Goal: Task Accomplishment & Management: Use online tool/utility

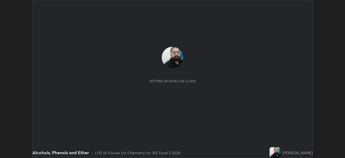
scroll to position [158, 345]
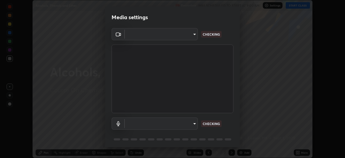
type input "e7f5d75c66a8ec01b6be6c8d9fba877b5f6738b88fd0c20368e9895a02b6f94a"
click at [188, 123] on body "Erase all Alcohols, Phenols and Ether Recording WAS SCHEDULED TO START AT 9:00 …" at bounding box center [172, 79] width 345 height 158
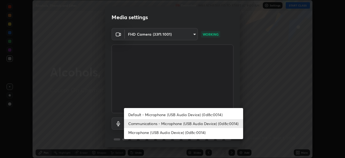
click at [182, 132] on li "Microphone (USB Audio Device) (0d8c:0014)" at bounding box center [183, 132] width 119 height 9
type input "7a19c8c474c7631c674bf907b925089f2c922801c6e09ae053456f7d84aa81b6"
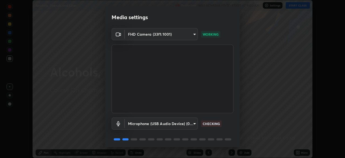
scroll to position [19, 0]
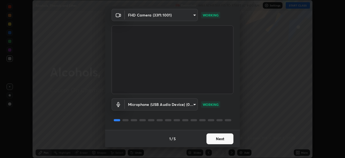
click at [216, 136] on button "Next" at bounding box center [220, 138] width 27 height 11
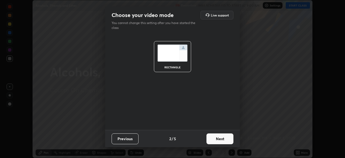
click at [218, 137] on button "Next" at bounding box center [220, 138] width 27 height 11
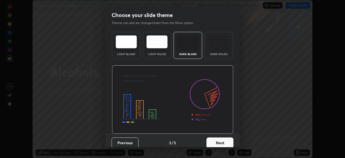
click at [224, 140] on button "Next" at bounding box center [220, 142] width 27 height 11
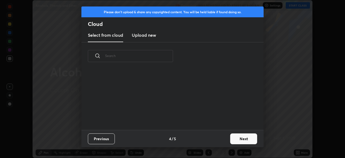
scroll to position [60, 173]
click at [234, 136] on button "Next" at bounding box center [243, 138] width 27 height 11
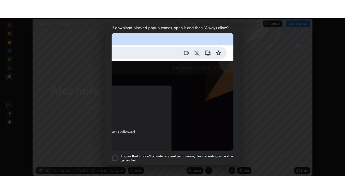
scroll to position [129, 0]
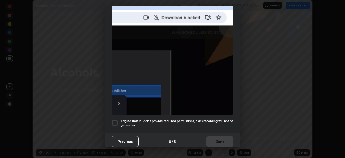
click at [115, 121] on div at bounding box center [115, 122] width 6 height 6
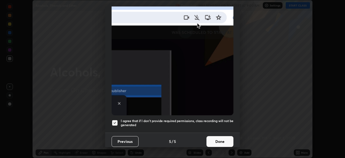
click at [214, 138] on button "Done" at bounding box center [220, 141] width 27 height 11
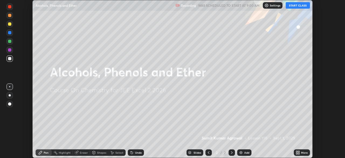
click at [293, 6] on button "START CLASS" at bounding box center [298, 5] width 24 height 6
click at [301, 152] on div "More" at bounding box center [302, 152] width 16 height 6
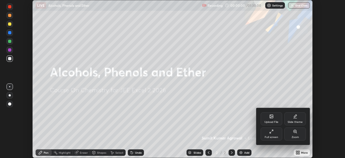
click at [277, 134] on div "Full screen" at bounding box center [272, 133] width 22 height 13
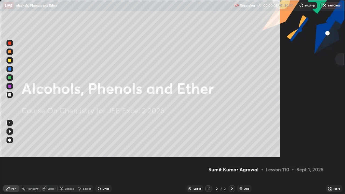
scroll to position [194, 345]
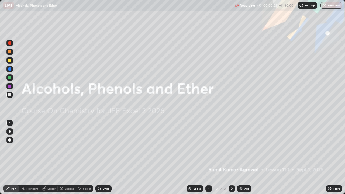
click at [248, 157] on div "Add" at bounding box center [246, 188] width 5 height 3
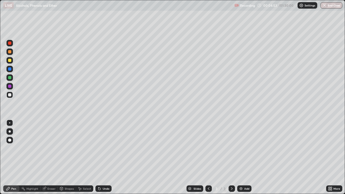
click at [102, 157] on div "Undo" at bounding box center [103, 189] width 16 height 6
click at [104, 157] on div "Undo" at bounding box center [103, 189] width 16 height 6
click at [107, 157] on div "Undo" at bounding box center [106, 188] width 7 height 3
click at [104, 157] on div "Undo" at bounding box center [103, 189] width 16 height 6
click at [106, 157] on div "Undo" at bounding box center [103, 189] width 16 height 6
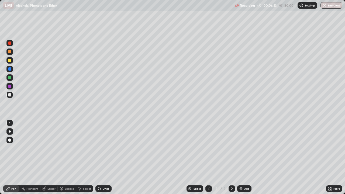
click at [109, 157] on div "Undo" at bounding box center [106, 188] width 7 height 3
click at [244, 157] on div "Add" at bounding box center [246, 188] width 5 height 3
click at [110, 157] on div "Undo" at bounding box center [103, 189] width 16 height 6
click at [105, 157] on div "Undo" at bounding box center [106, 188] width 7 height 3
click at [49, 157] on div "Eraser" at bounding box center [51, 188] width 8 height 3
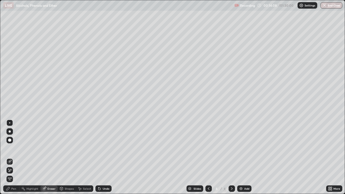
click at [12, 157] on div "Pen" at bounding box center [13, 188] width 5 height 3
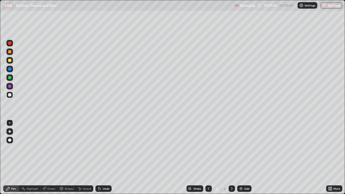
click at [104, 157] on div "Undo" at bounding box center [106, 188] width 7 height 3
click at [101, 157] on div "Undo" at bounding box center [103, 189] width 16 height 6
click at [103, 157] on div "Undo" at bounding box center [106, 188] width 7 height 3
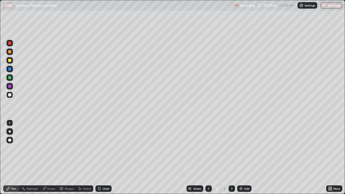
click at [104, 157] on div "Undo" at bounding box center [106, 188] width 7 height 3
click at [106, 157] on div "Undo" at bounding box center [106, 188] width 7 height 3
click at [104, 157] on div "Undo" at bounding box center [106, 188] width 7 height 3
click at [101, 157] on div "Undo" at bounding box center [103, 189] width 16 height 6
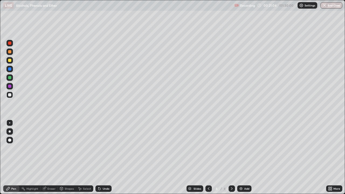
click at [241, 157] on img at bounding box center [241, 189] width 4 height 4
click at [208, 157] on icon at bounding box center [209, 189] width 4 height 4
click at [231, 157] on div at bounding box center [232, 189] width 6 height 6
click at [107, 157] on div "Undo" at bounding box center [106, 188] width 7 height 3
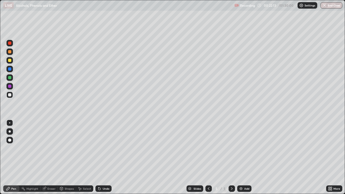
click at [106, 157] on div "Undo" at bounding box center [106, 188] width 7 height 3
click at [107, 157] on div "Undo" at bounding box center [103, 189] width 16 height 6
click at [106, 157] on div "Undo" at bounding box center [106, 188] width 7 height 3
click at [241, 157] on img at bounding box center [241, 189] width 4 height 4
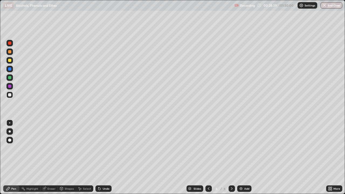
click at [208, 157] on div at bounding box center [208, 189] width 6 height 6
click at [231, 157] on icon at bounding box center [232, 189] width 4 height 4
click at [208, 157] on icon at bounding box center [209, 188] width 2 height 3
click at [233, 157] on div at bounding box center [232, 189] width 6 height 6
click at [244, 157] on div "Add" at bounding box center [244, 189] width 14 height 6
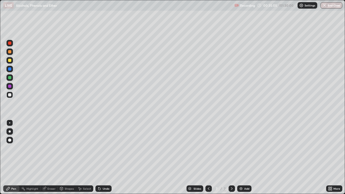
click at [108, 157] on div "Undo" at bounding box center [106, 188] width 7 height 3
click at [101, 157] on div "Undo" at bounding box center [103, 189] width 16 height 6
click at [103, 157] on div "Undo" at bounding box center [106, 188] width 7 height 3
click at [102, 157] on div "Undo" at bounding box center [103, 189] width 16 height 6
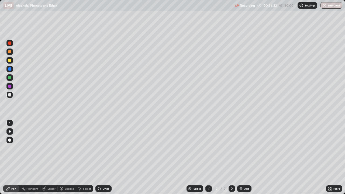
click at [103, 157] on div "Undo" at bounding box center [103, 189] width 16 height 6
click at [102, 157] on div "Undo" at bounding box center [103, 189] width 16 height 6
click at [66, 157] on div "Shapes" at bounding box center [69, 188] width 9 height 3
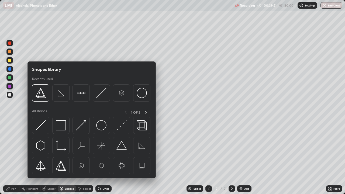
click at [46, 157] on icon at bounding box center [44, 189] width 4 height 4
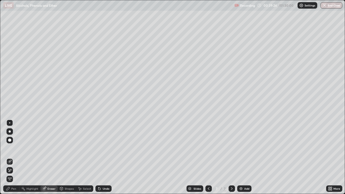
click at [13, 157] on div "Pen" at bounding box center [13, 188] width 5 height 3
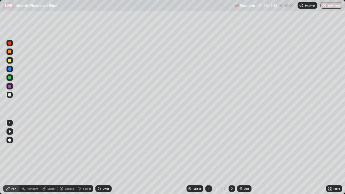
click at [246, 157] on div "Add" at bounding box center [246, 188] width 5 height 3
click at [49, 157] on div "Eraser" at bounding box center [51, 188] width 8 height 3
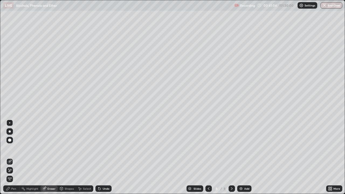
click at [11, 157] on div "Pen" at bounding box center [11, 189] width 16 height 6
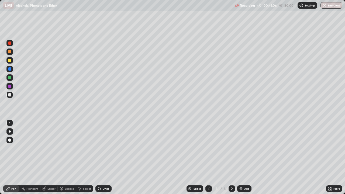
click at [102, 157] on div "Undo" at bounding box center [103, 189] width 16 height 6
click at [105, 157] on div "Undo" at bounding box center [106, 188] width 7 height 3
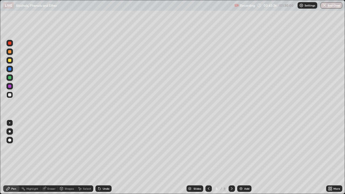
click at [105, 157] on div "Undo" at bounding box center [106, 188] width 7 height 3
click at [104, 157] on div "Undo" at bounding box center [106, 188] width 7 height 3
click at [105, 157] on div "Undo" at bounding box center [106, 188] width 7 height 3
click at [49, 157] on div "Eraser" at bounding box center [51, 188] width 8 height 3
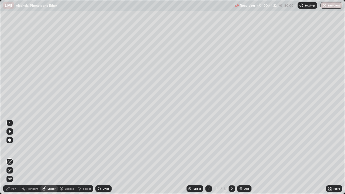
click at [9, 157] on icon at bounding box center [7, 188] width 3 height 3
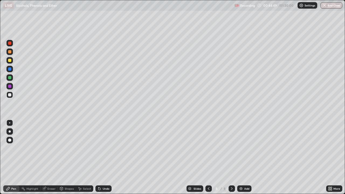
click at [52, 157] on div "Eraser" at bounding box center [51, 188] width 8 height 3
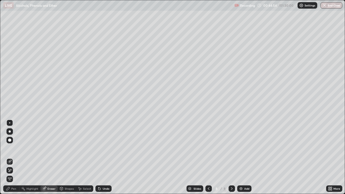
click at [13, 157] on div "Pen" at bounding box center [13, 188] width 5 height 3
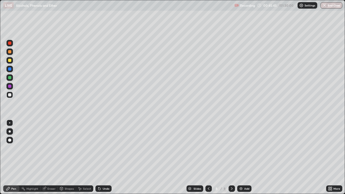
click at [51, 157] on div "Eraser" at bounding box center [51, 188] width 8 height 3
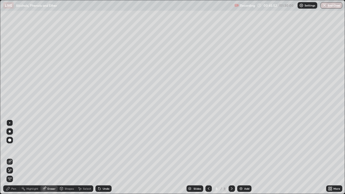
click at [10, 157] on icon at bounding box center [8, 189] width 4 height 4
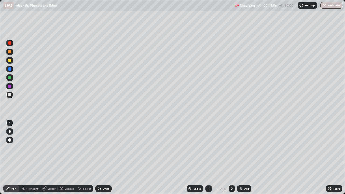
click at [101, 157] on div "Undo" at bounding box center [103, 189] width 16 height 6
click at [108, 157] on div "Undo" at bounding box center [106, 188] width 7 height 3
click at [107, 157] on div "Undo" at bounding box center [106, 188] width 7 height 3
click at [105, 157] on div "Undo" at bounding box center [106, 188] width 7 height 3
click at [245, 157] on div "Add" at bounding box center [246, 188] width 5 height 3
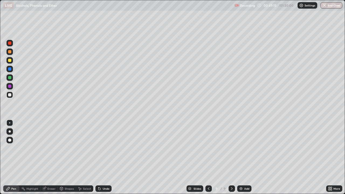
click at [104, 157] on div "Undo" at bounding box center [106, 188] width 7 height 3
click at [106, 157] on div "Undo" at bounding box center [103, 189] width 16 height 6
click at [108, 157] on div "Undo" at bounding box center [103, 189] width 16 height 6
click at [105, 157] on div "Undo" at bounding box center [103, 189] width 16 height 6
click at [103, 157] on div "Undo" at bounding box center [106, 188] width 7 height 3
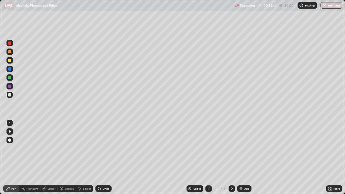
click at [106, 157] on div "Undo" at bounding box center [106, 188] width 7 height 3
click at [105, 157] on div "Undo" at bounding box center [106, 188] width 7 height 3
click at [104, 157] on div "Undo" at bounding box center [106, 188] width 7 height 3
click at [105, 157] on div "Undo" at bounding box center [103, 189] width 16 height 6
click at [104, 157] on div "Undo" at bounding box center [103, 189] width 16 height 6
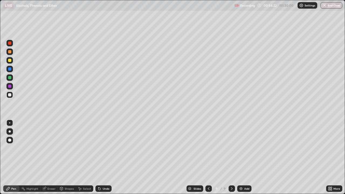
click at [51, 157] on div "Eraser" at bounding box center [51, 188] width 8 height 3
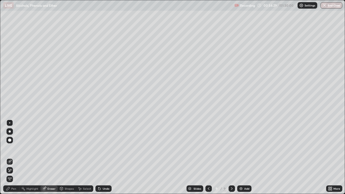
click at [11, 157] on div "Pen" at bounding box center [11, 189] width 16 height 6
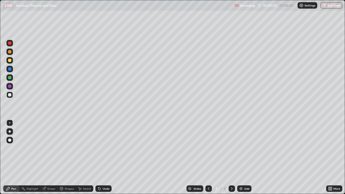
click at [244, 157] on div "Add" at bounding box center [246, 188] width 5 height 3
click at [98, 157] on icon at bounding box center [98, 187] width 1 height 1
click at [103, 157] on div "Undo" at bounding box center [106, 188] width 7 height 3
click at [106, 157] on div "Undo" at bounding box center [106, 188] width 7 height 3
click at [105, 157] on div "Undo" at bounding box center [106, 188] width 7 height 3
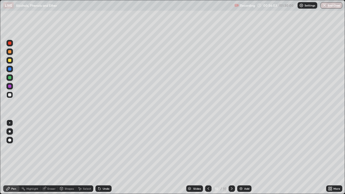
click at [104, 157] on div "Undo" at bounding box center [106, 188] width 7 height 3
click at [105, 157] on div "Undo" at bounding box center [106, 188] width 7 height 3
click at [106, 157] on div "Undo" at bounding box center [106, 188] width 7 height 3
click at [104, 157] on div "Undo" at bounding box center [103, 189] width 16 height 6
click at [108, 157] on div "Undo" at bounding box center [106, 188] width 7 height 3
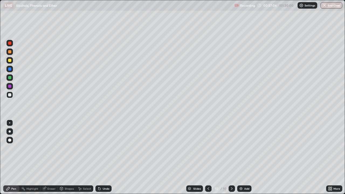
click at [106, 157] on div "Undo" at bounding box center [106, 188] width 7 height 3
click at [104, 157] on div "Undo" at bounding box center [106, 188] width 7 height 3
click at [110, 157] on div "Undo" at bounding box center [103, 189] width 16 height 6
click at [107, 157] on div "Undo" at bounding box center [106, 188] width 7 height 3
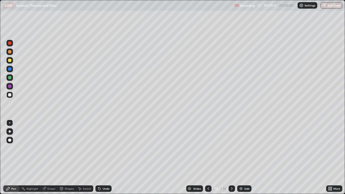
click at [104, 157] on div "Undo" at bounding box center [106, 188] width 7 height 3
click at [244, 157] on div "Add" at bounding box center [244, 189] width 14 height 6
click at [208, 157] on icon at bounding box center [209, 189] width 4 height 4
click at [232, 157] on icon at bounding box center [232, 189] width 4 height 4
click at [104, 157] on div "Undo" at bounding box center [106, 188] width 7 height 3
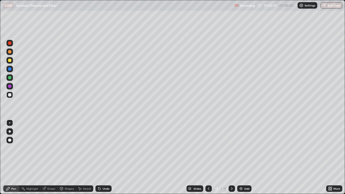
click at [104, 157] on div "Undo" at bounding box center [103, 189] width 16 height 6
click at [103, 157] on div "Undo" at bounding box center [103, 189] width 16 height 6
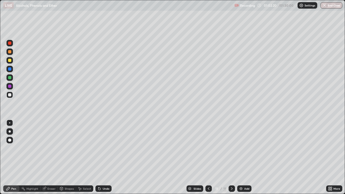
click at [103, 157] on div "Undo" at bounding box center [103, 189] width 16 height 6
click at [102, 157] on div "Undo" at bounding box center [103, 189] width 16 height 6
click at [106, 157] on div "Undo" at bounding box center [106, 188] width 7 height 3
click at [106, 157] on div "Undo" at bounding box center [103, 189] width 16 height 6
click at [107, 157] on div "Undo" at bounding box center [103, 189] width 16 height 6
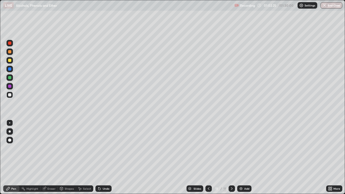
click at [107, 157] on div "Undo" at bounding box center [103, 189] width 16 height 6
click at [106, 157] on div "Undo" at bounding box center [103, 189] width 16 height 6
click at [107, 157] on div "Undo" at bounding box center [103, 189] width 16 height 6
click at [108, 157] on div "Undo" at bounding box center [103, 189] width 16 height 6
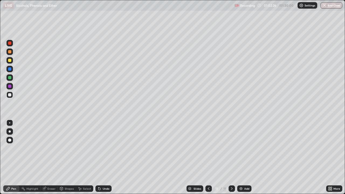
click at [108, 157] on div "Undo" at bounding box center [102, 188] width 18 height 11
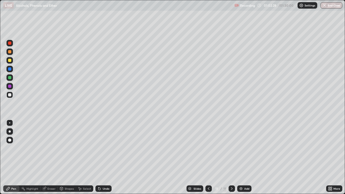
click at [106, 157] on div "Undo" at bounding box center [106, 188] width 7 height 3
click at [106, 157] on div "Undo" at bounding box center [103, 189] width 16 height 6
click at [105, 157] on div "Undo" at bounding box center [106, 188] width 7 height 3
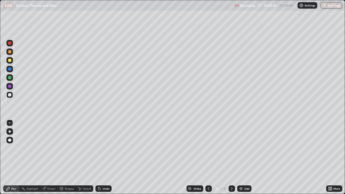
click at [106, 157] on div "Undo" at bounding box center [106, 188] width 7 height 3
click at [102, 157] on div "Undo" at bounding box center [103, 189] width 16 height 6
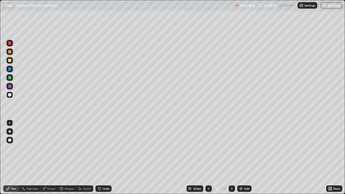
click at [208, 157] on icon at bounding box center [209, 189] width 4 height 4
click at [50, 157] on div "Eraser" at bounding box center [51, 188] width 8 height 3
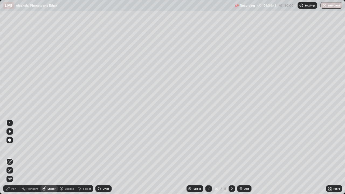
click at [14, 157] on div "Pen" at bounding box center [13, 188] width 5 height 3
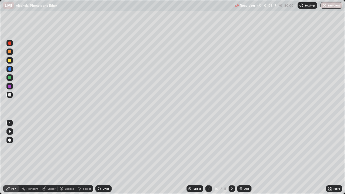
click at [233, 157] on div at bounding box center [232, 189] width 6 height 6
click at [242, 157] on img at bounding box center [241, 189] width 4 height 4
click at [106, 157] on div "Undo" at bounding box center [106, 188] width 7 height 3
click at [105, 157] on div "Undo" at bounding box center [106, 188] width 7 height 3
click at [103, 157] on div "Undo" at bounding box center [106, 188] width 7 height 3
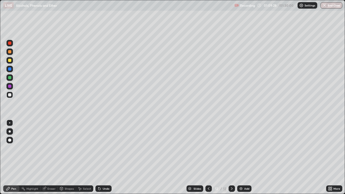
click at [102, 157] on div "Undo" at bounding box center [103, 189] width 16 height 6
click at [103, 157] on div "Undo" at bounding box center [103, 189] width 16 height 6
click at [104, 157] on div "Undo" at bounding box center [103, 189] width 16 height 6
click at [103, 157] on div "Undo" at bounding box center [106, 188] width 7 height 3
click at [101, 157] on div "Undo" at bounding box center [103, 189] width 16 height 6
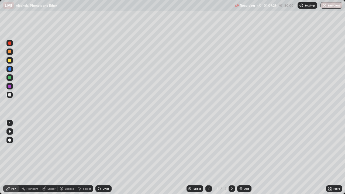
click at [101, 157] on icon at bounding box center [99, 189] width 4 height 4
click at [103, 157] on div "Undo" at bounding box center [106, 188] width 7 height 3
click at [104, 157] on div "Undo" at bounding box center [103, 189] width 16 height 6
click at [102, 157] on div "Undo" at bounding box center [103, 189] width 16 height 6
click at [106, 157] on div "Undo" at bounding box center [106, 188] width 7 height 3
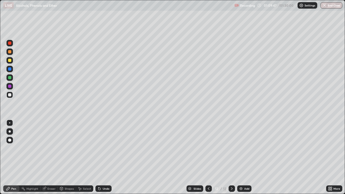
click at [105, 157] on div "Undo" at bounding box center [103, 189] width 16 height 6
click at [99, 157] on icon at bounding box center [99, 189] width 2 height 2
click at [101, 157] on div "Undo" at bounding box center [103, 189] width 16 height 6
click at [103, 157] on div "Undo" at bounding box center [106, 188] width 7 height 3
click at [102, 157] on div "Undo" at bounding box center [103, 189] width 16 height 6
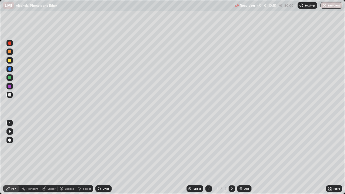
click at [103, 157] on div "Undo" at bounding box center [103, 189] width 16 height 6
click at [208, 157] on icon at bounding box center [209, 189] width 4 height 4
click at [231, 157] on icon at bounding box center [232, 189] width 4 height 4
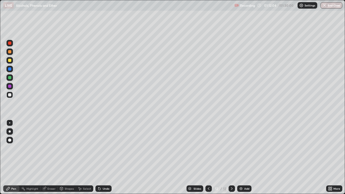
click at [208, 157] on icon at bounding box center [209, 188] width 2 height 3
click at [209, 157] on icon at bounding box center [209, 189] width 4 height 4
click at [234, 157] on div at bounding box center [232, 189] width 6 height 6
click at [232, 157] on icon at bounding box center [232, 189] width 4 height 4
click at [103, 157] on div "Undo" at bounding box center [106, 188] width 7 height 3
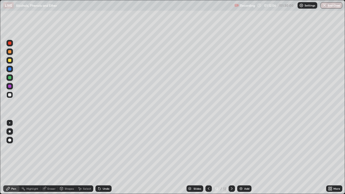
click at [103, 157] on div "Undo" at bounding box center [106, 188] width 7 height 3
click at [104, 157] on div "Undo" at bounding box center [106, 188] width 7 height 3
click at [104, 157] on div "Undo" at bounding box center [103, 189] width 16 height 6
click at [105, 157] on div "Undo" at bounding box center [106, 188] width 7 height 3
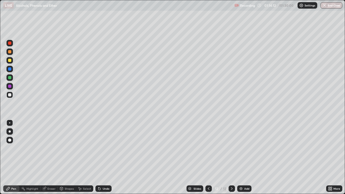
click at [53, 157] on div "Eraser" at bounding box center [51, 188] width 8 height 3
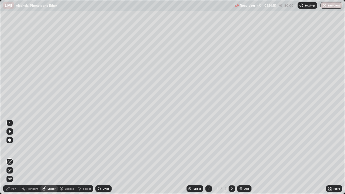
click at [13, 157] on div "Pen" at bounding box center [13, 188] width 5 height 3
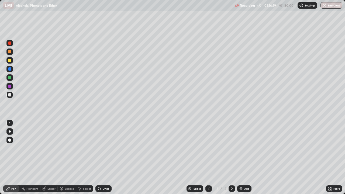
click at [247, 157] on div "Add" at bounding box center [246, 188] width 5 height 3
click at [49, 157] on div "Eraser" at bounding box center [51, 188] width 8 height 3
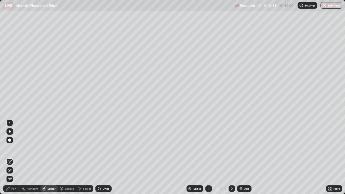
click at [9, 157] on icon at bounding box center [8, 189] width 4 height 4
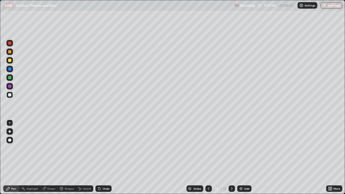
click at [103, 157] on div "Undo" at bounding box center [103, 189] width 16 height 6
click at [104, 157] on div "Undo" at bounding box center [103, 189] width 16 height 6
click at [52, 157] on div "Eraser" at bounding box center [51, 188] width 8 height 3
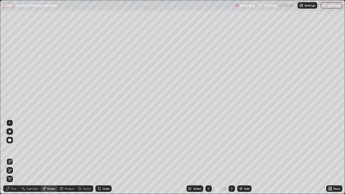
click at [12, 157] on div "Pen" at bounding box center [11, 189] width 16 height 6
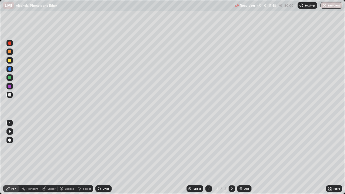
click at [105, 157] on div "Undo" at bounding box center [106, 188] width 7 height 3
click at [104, 157] on div "Undo" at bounding box center [106, 188] width 7 height 3
click at [103, 157] on div "Undo" at bounding box center [106, 188] width 7 height 3
click at [105, 157] on div "Undo" at bounding box center [106, 188] width 7 height 3
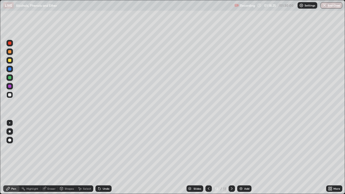
click at [16, 107] on div "Erase all" at bounding box center [9, 97] width 13 height 173
click at [104, 157] on div "Undo" at bounding box center [106, 188] width 7 height 3
click at [103, 157] on div "Undo" at bounding box center [106, 188] width 7 height 3
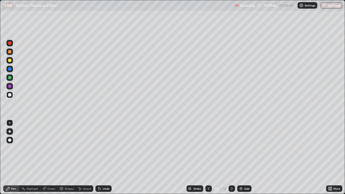
click at [104, 157] on div "Undo" at bounding box center [106, 188] width 7 height 3
click at [105, 157] on div "Undo" at bounding box center [103, 189] width 16 height 6
click at [106, 157] on div "Undo" at bounding box center [103, 189] width 16 height 6
click at [107, 157] on div "Undo" at bounding box center [103, 189] width 16 height 6
click at [108, 157] on div "Undo" at bounding box center [103, 189] width 16 height 6
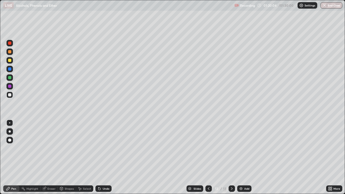
click at [107, 157] on div "Undo" at bounding box center [103, 189] width 16 height 6
click at [106, 157] on div "Undo" at bounding box center [103, 189] width 16 height 6
click at [104, 157] on div "Undo" at bounding box center [103, 189] width 16 height 6
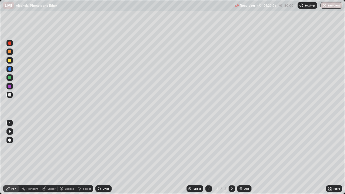
click at [105, 157] on div "Undo" at bounding box center [103, 189] width 16 height 6
click at [107, 157] on div "Undo" at bounding box center [103, 189] width 16 height 6
click at [333, 6] on button "End Class" at bounding box center [332, 5] width 22 height 6
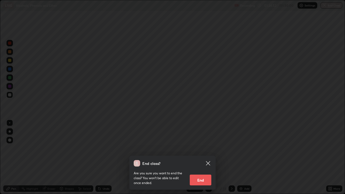
click at [202, 157] on button "End" at bounding box center [201, 180] width 22 height 11
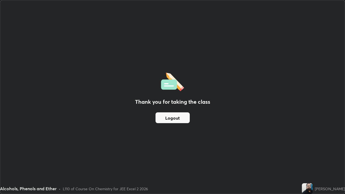
click at [171, 118] on button "Logout" at bounding box center [173, 117] width 34 height 11
